Goal: Information Seeking & Learning: Check status

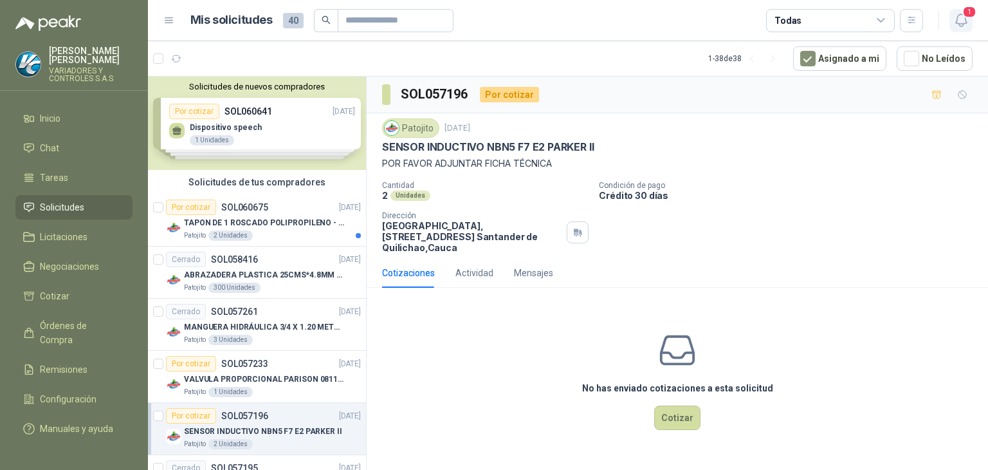
click at [956, 23] on icon "button" at bounding box center [961, 20] width 11 height 12
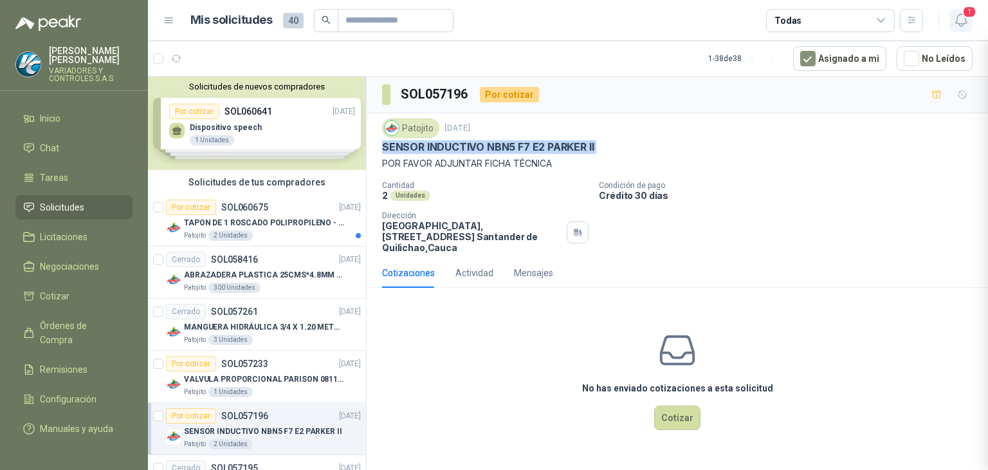
scroll to position [129, 0]
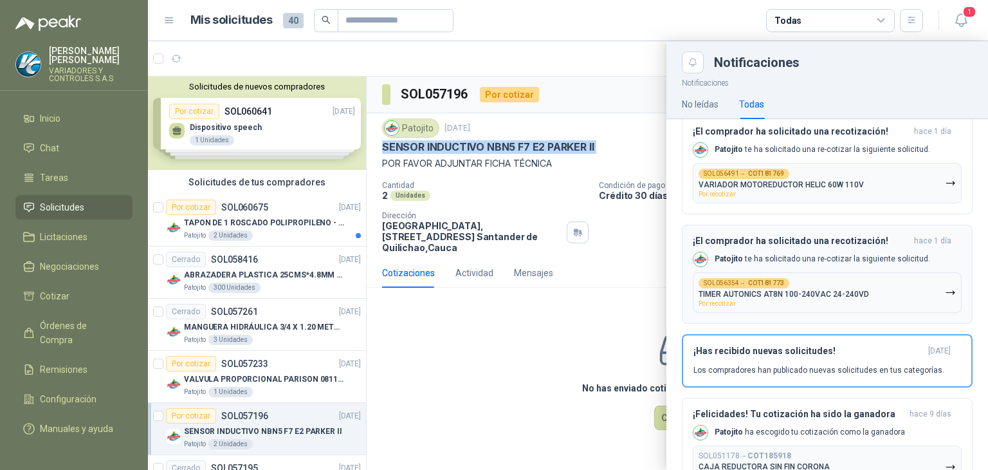
click at [744, 255] on p "[PERSON_NAME] te ha solicitado una re-cotizar la siguiente solicitud." at bounding box center [823, 259] width 216 height 11
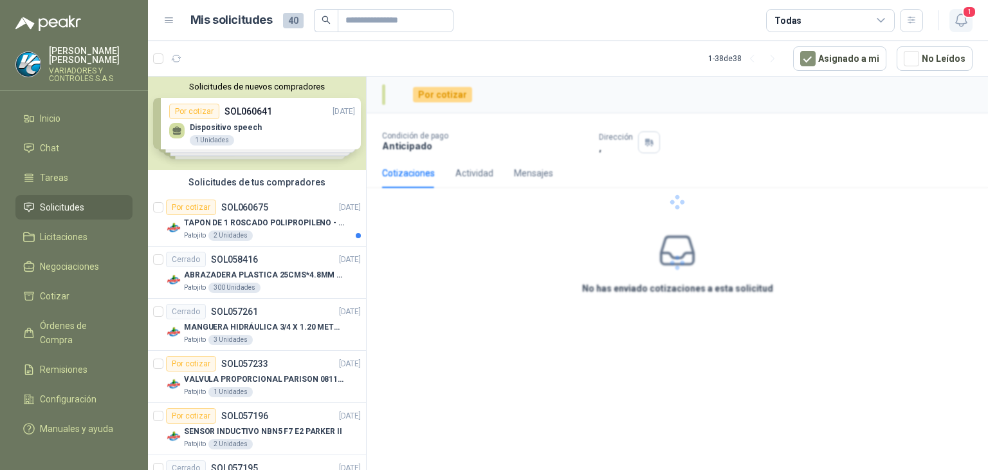
click at [968, 14] on span "1" at bounding box center [970, 12] width 14 height 12
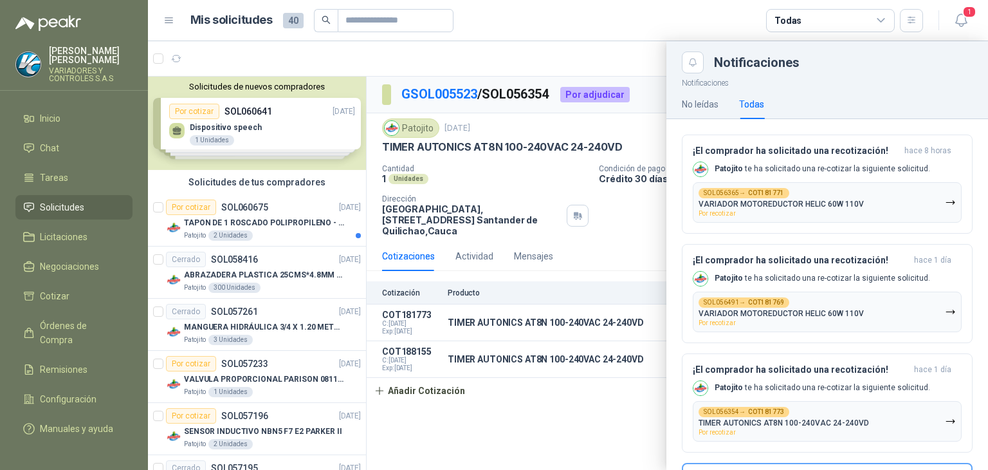
click at [596, 418] on div at bounding box center [568, 255] width 840 height 429
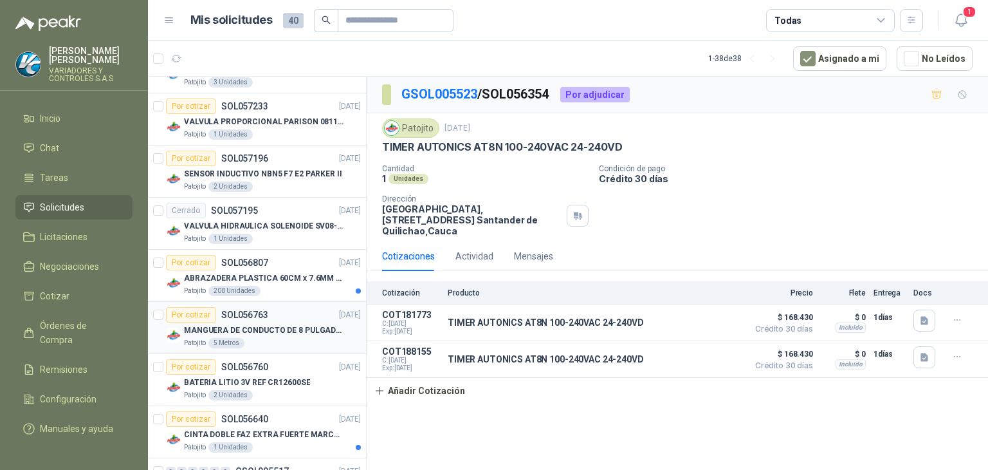
scroll to position [450, 0]
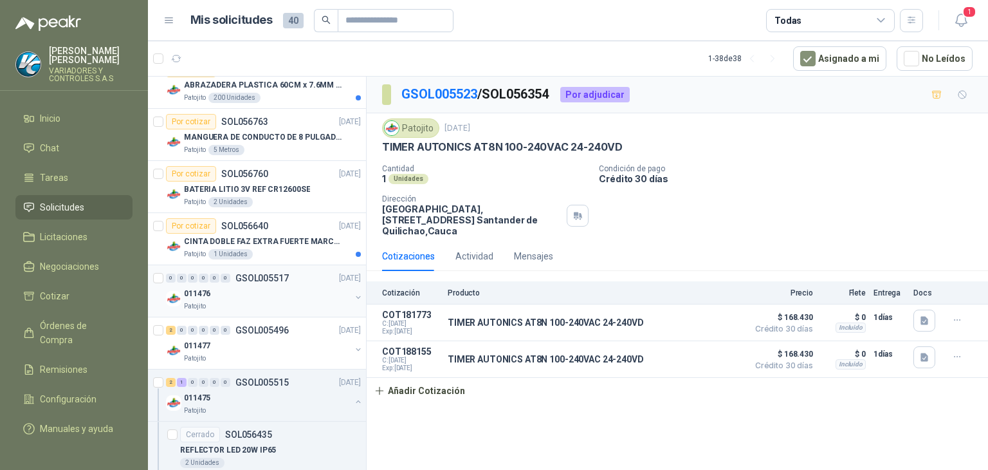
click at [273, 301] on div "Patojito" at bounding box center [267, 306] width 167 height 10
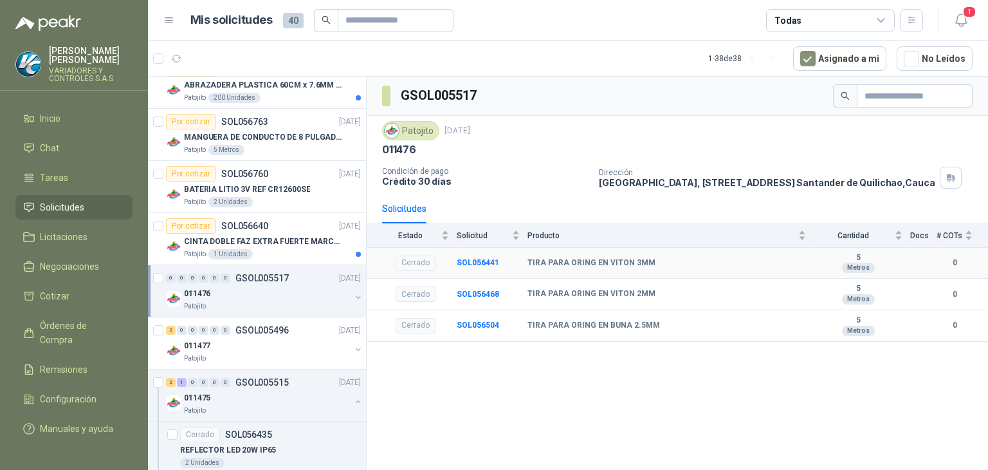
click at [642, 263] on b "TIRA PARA ORING EN VITON 3MM" at bounding box center [592, 263] width 128 height 10
click at [676, 297] on div "TIRA PARA ORING EN VITON 2MM" at bounding box center [667, 294] width 279 height 10
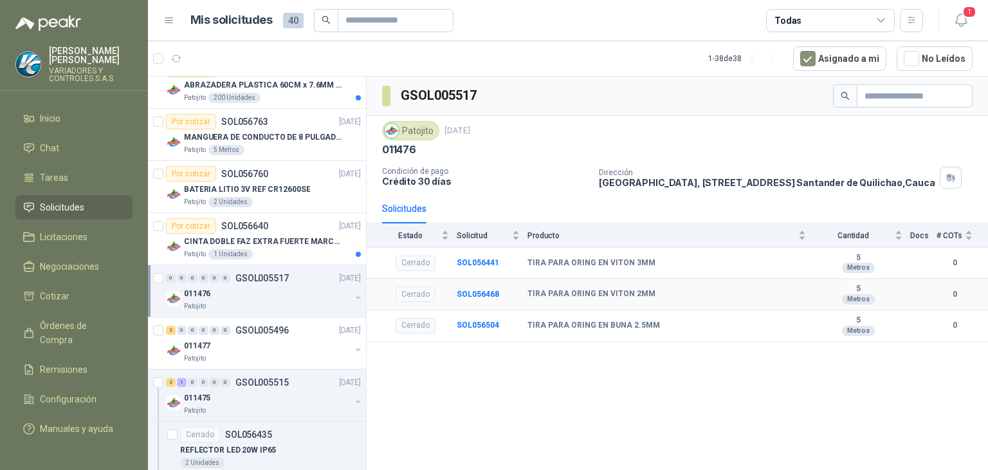
click at [654, 294] on div "TIRA PARA ORING EN VITON 2MM" at bounding box center [667, 294] width 279 height 10
click at [199, 348] on p "011477" at bounding box center [197, 346] width 26 height 12
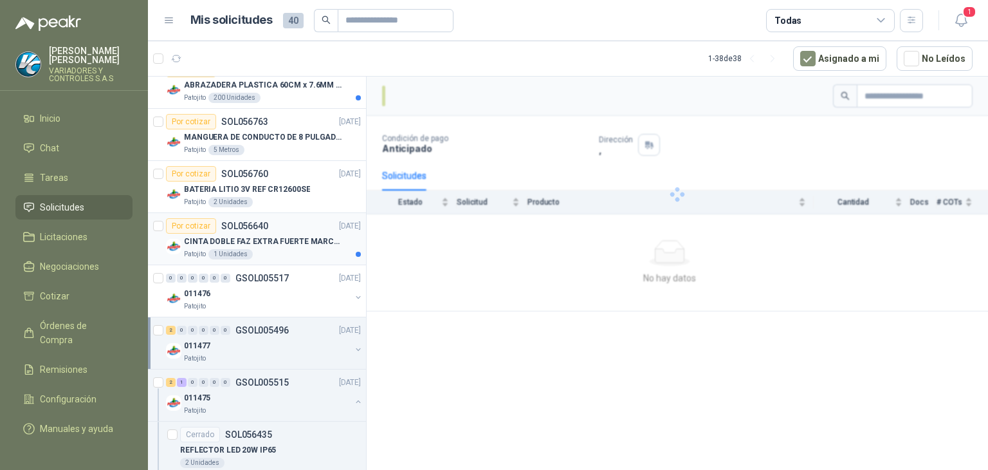
click at [284, 240] on p "CINTA DOBLE FAZ EXTRA FUERTE MARCA:3M" at bounding box center [264, 242] width 160 height 12
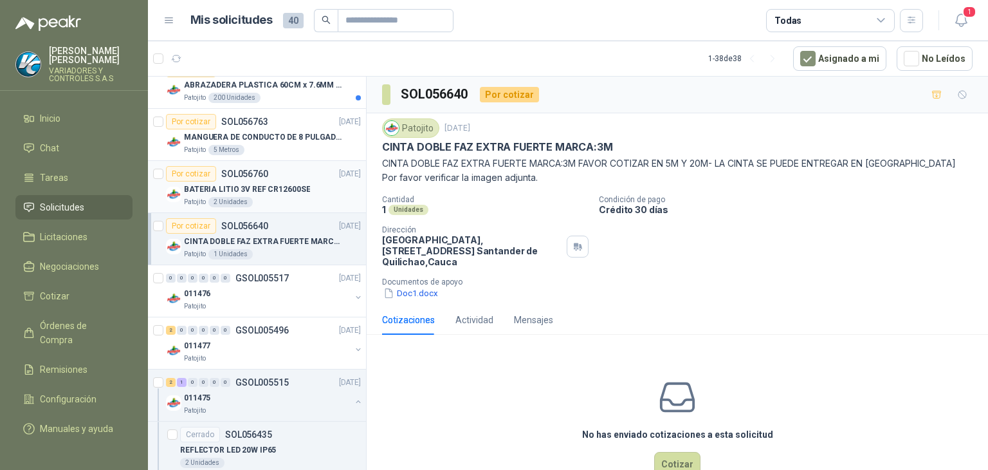
click at [275, 188] on p "BATERIA LITIO 3V REF CR12600SE" at bounding box center [247, 189] width 126 height 12
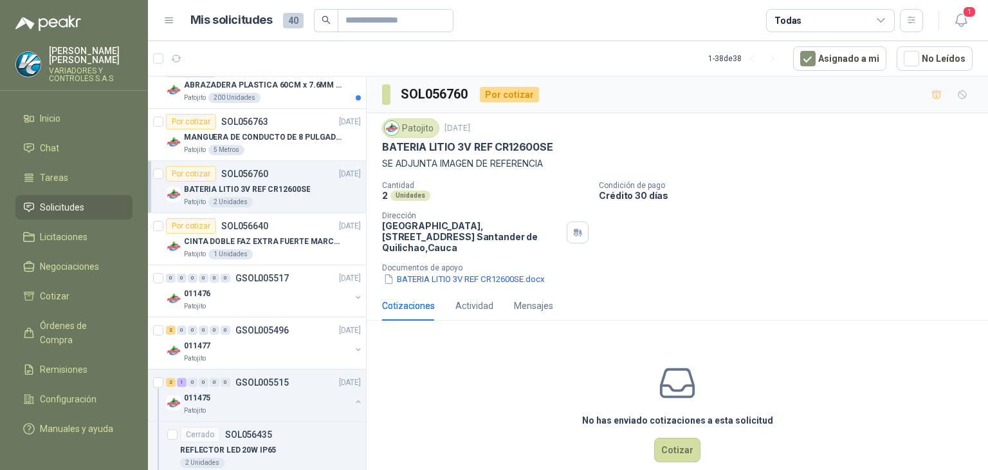
scroll to position [1145, 0]
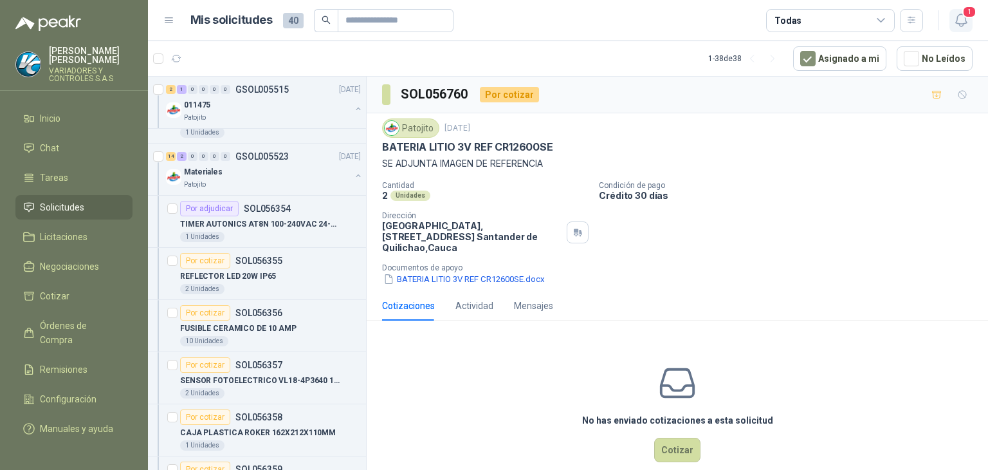
click at [963, 24] on icon "button" at bounding box center [961, 20] width 11 height 12
